Goal: Task Accomplishment & Management: Manage account settings

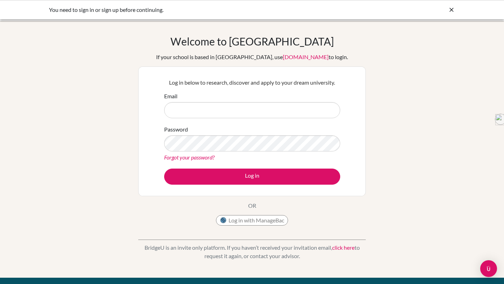
click at [280, 103] on input "Email" at bounding box center [252, 110] width 176 height 16
type input "[EMAIL_ADDRESS][PERSON_NAME][DOMAIN_NAME]"
click at [209, 157] on link "Forgot your password?" at bounding box center [189, 157] width 50 height 7
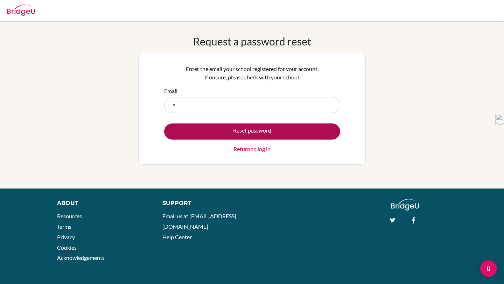
type input "[EMAIL_ADDRESS][PERSON_NAME][DOMAIN_NAME]"
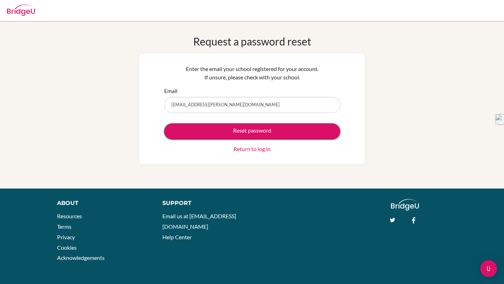
click at [261, 130] on button "Reset password" at bounding box center [252, 132] width 176 height 16
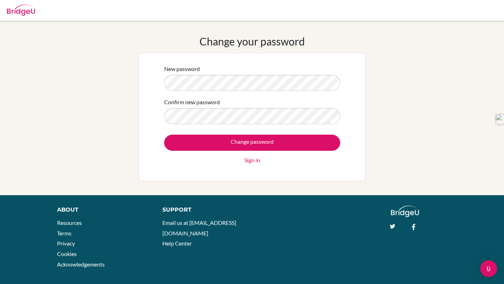
click at [164, 135] on input "Change password" at bounding box center [252, 143] width 176 height 16
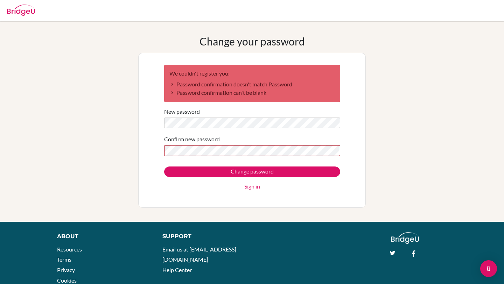
click at [225, 114] on div "New password" at bounding box center [252, 118] width 176 height 21
click at [164, 167] on input "Change password" at bounding box center [252, 172] width 176 height 11
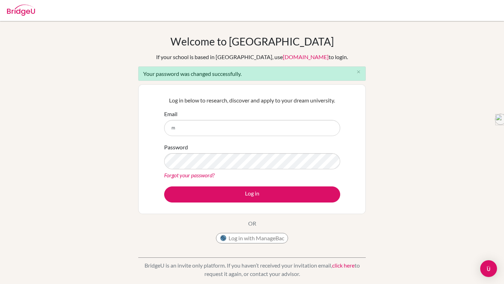
type input "[EMAIL_ADDRESS][PERSON_NAME][DOMAIN_NAME]"
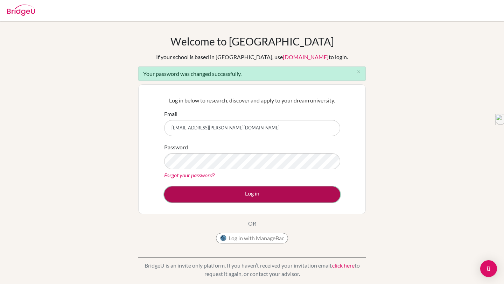
click at [227, 192] on button "Log in" at bounding box center [252, 195] width 176 height 16
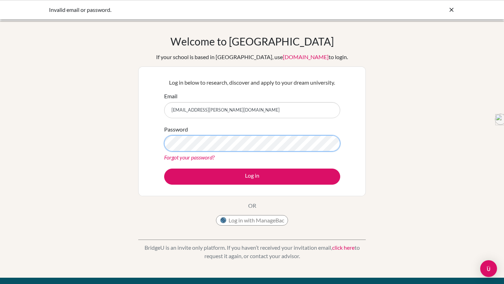
click at [164, 169] on button "Log in" at bounding box center [252, 177] width 176 height 16
